Goal: Task Accomplishment & Management: Use online tool/utility

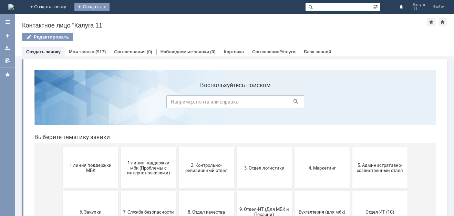
click at [109, 7] on div "Создать" at bounding box center [91, 7] width 35 height 8
click at [128, 19] on link "Заявка" at bounding box center [102, 21] width 52 height 8
click at [87, 52] on link "Мои заявки" at bounding box center [81, 51] width 25 height 5
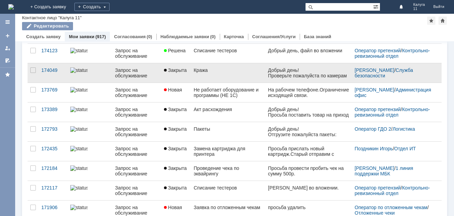
click at [199, 71] on div "Кража" at bounding box center [227, 70] width 69 height 6
